Goal: Check status: Check status

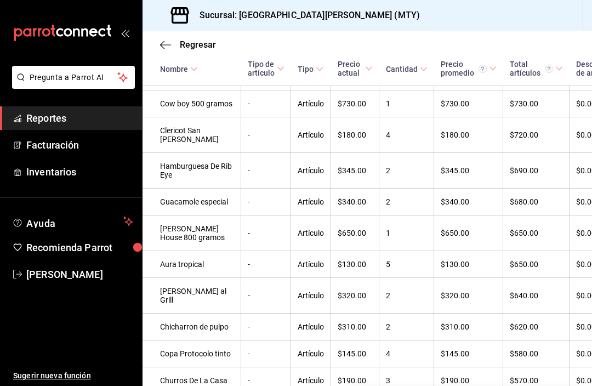
scroll to position [1079, 0]
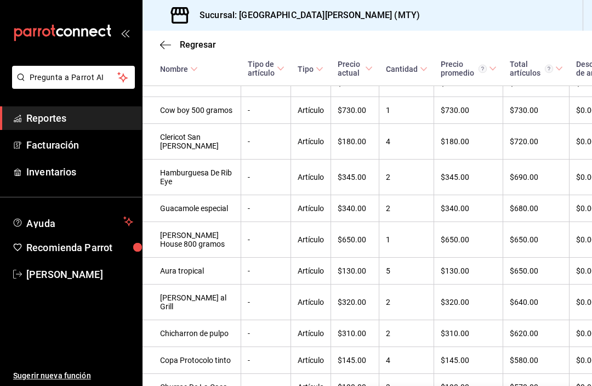
click at [167, 45] on icon "button" at bounding box center [165, 45] width 11 height 10
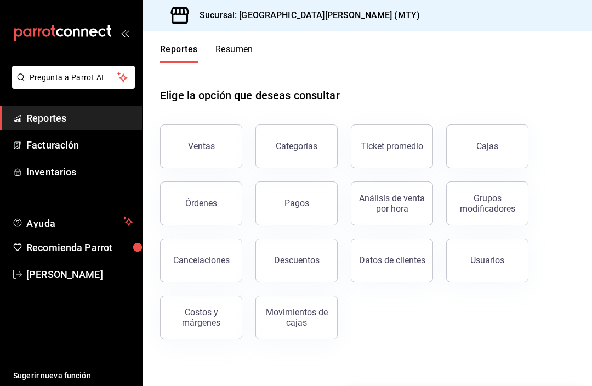
click at [219, 150] on button "Ventas" at bounding box center [201, 146] width 82 height 44
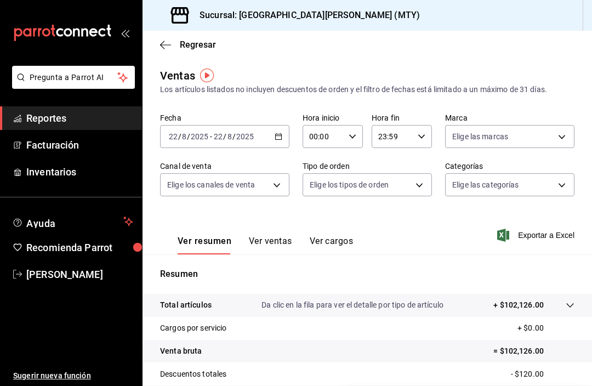
click at [275, 135] on icon "button" at bounding box center [279, 137] width 8 height 8
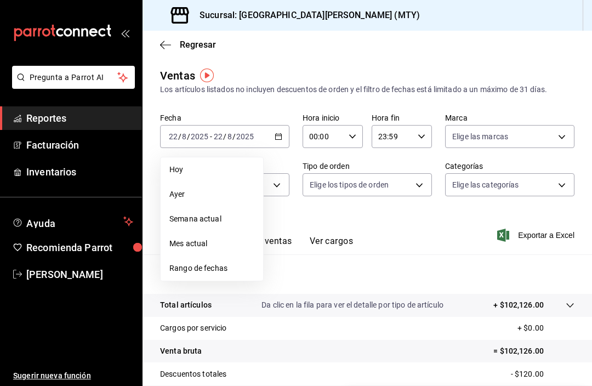
click at [225, 164] on span "Hoy" at bounding box center [211, 170] width 85 height 12
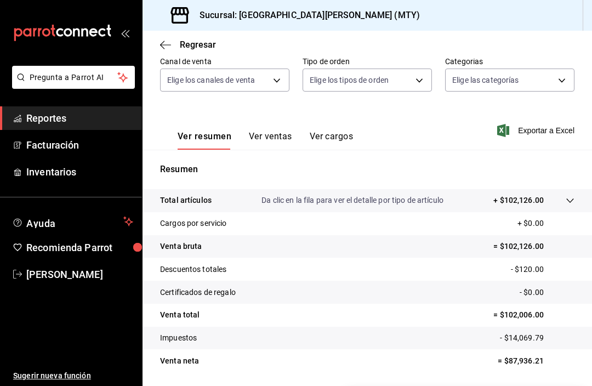
scroll to position [103, 0]
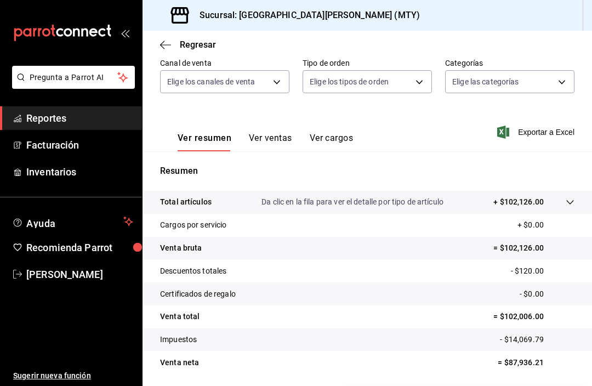
click at [278, 144] on button "Ver ventas" at bounding box center [270, 142] width 43 height 19
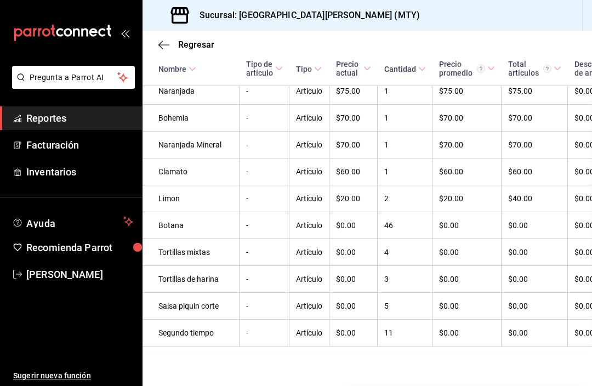
click at [189, 67] on \(Stroke\) at bounding box center [192, 69] width 7 height 4
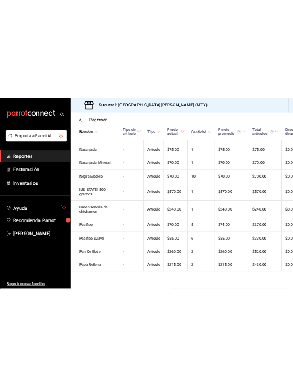
scroll to position [2325, 0]
